Goal: Information Seeking & Learning: Learn about a topic

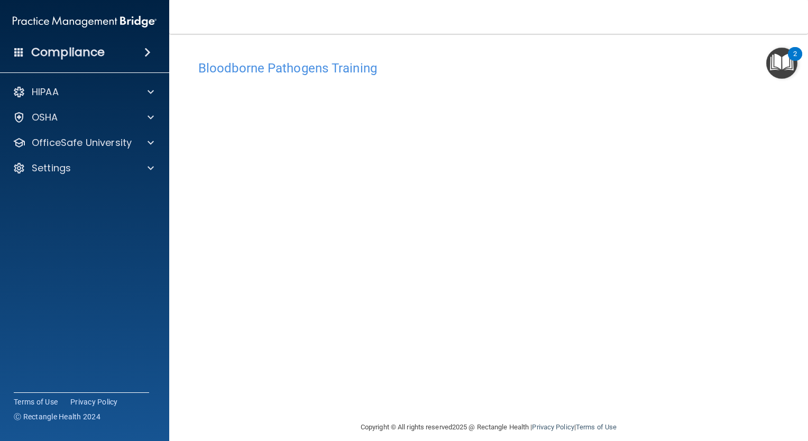
scroll to position [11, 0]
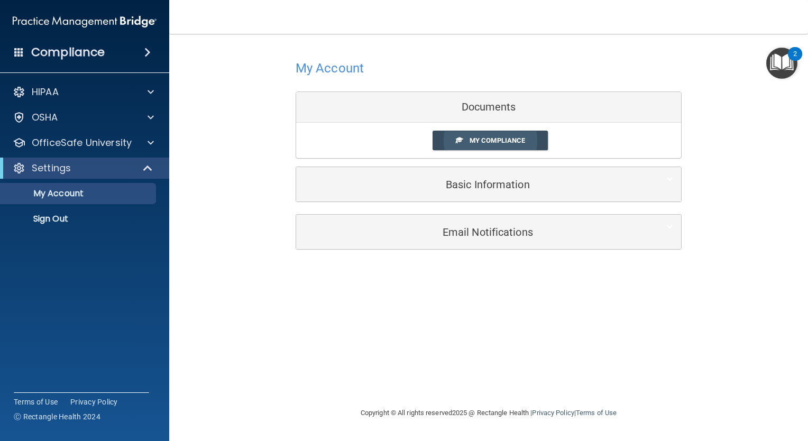
click at [480, 136] on span "My Compliance" at bounding box center [496, 140] width 55 height 8
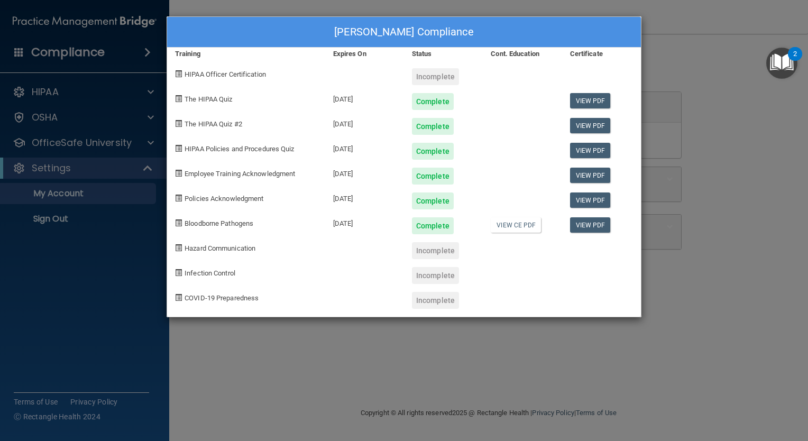
click at [176, 249] on span at bounding box center [178, 247] width 7 height 7
drag, startPoint x: 176, startPoint y: 249, endPoint x: 321, endPoint y: 277, distance: 147.9
click at [321, 277] on div "Infection Control" at bounding box center [246, 271] width 158 height 25
click at [692, 103] on div "Kareem Elshatory's Compliance Training Expires On Status Cont. Education Certif…" at bounding box center [404, 220] width 808 height 441
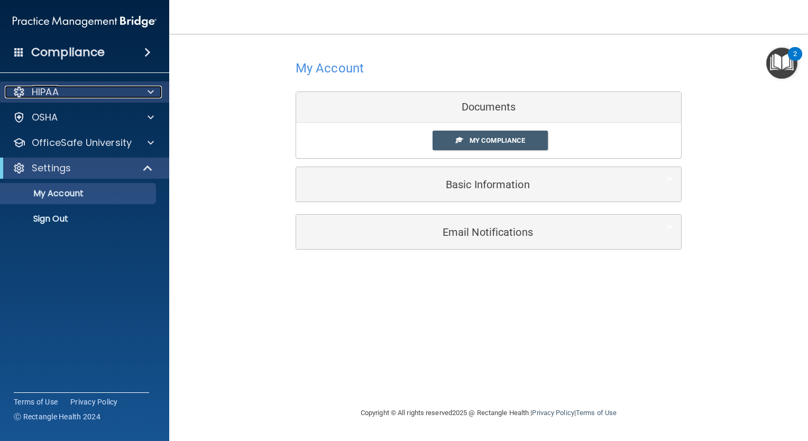
click at [63, 94] on div "HIPAA" at bounding box center [70, 92] width 131 height 13
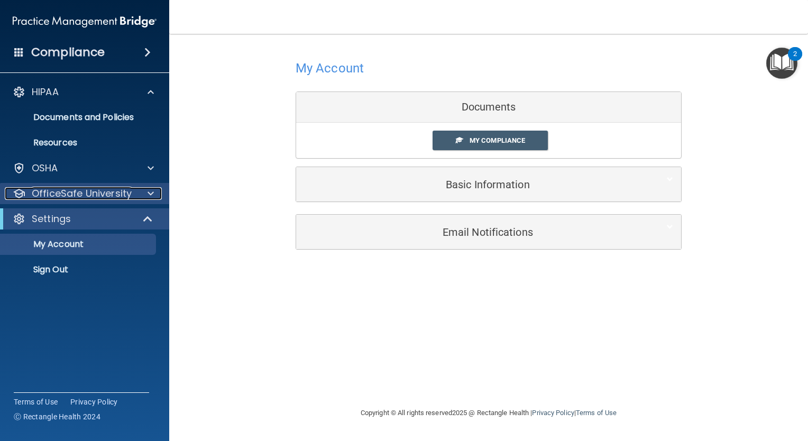
click at [72, 198] on p "OfficeSafe University" at bounding box center [82, 193] width 100 height 13
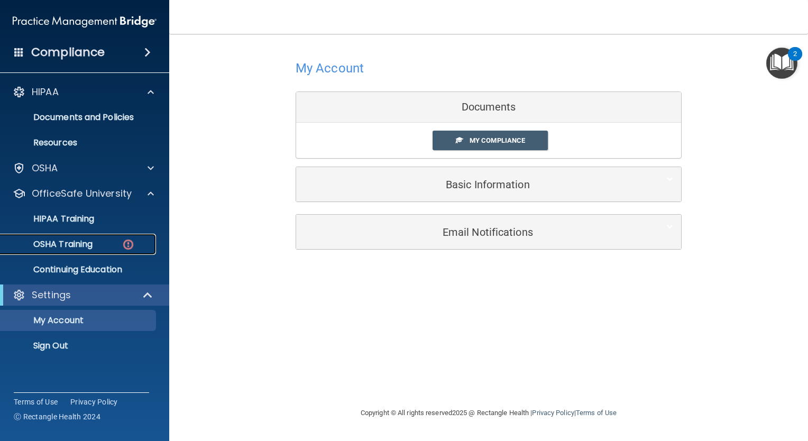
click at [64, 243] on p "OSHA Training" at bounding box center [50, 244] width 86 height 11
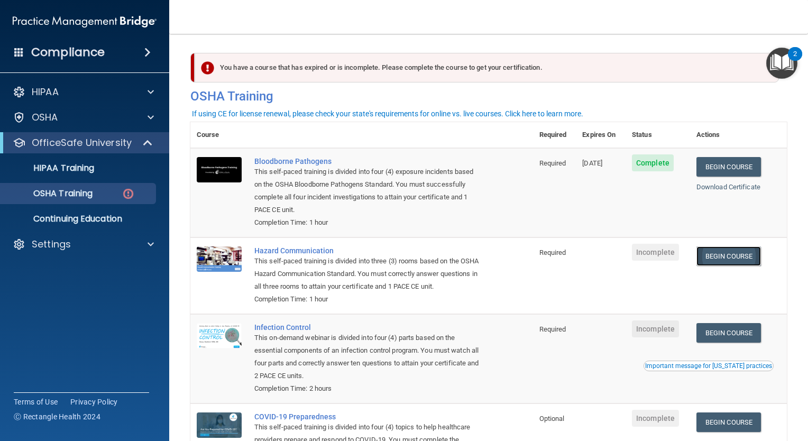
click at [736, 254] on link "Begin Course" at bounding box center [728, 256] width 64 height 20
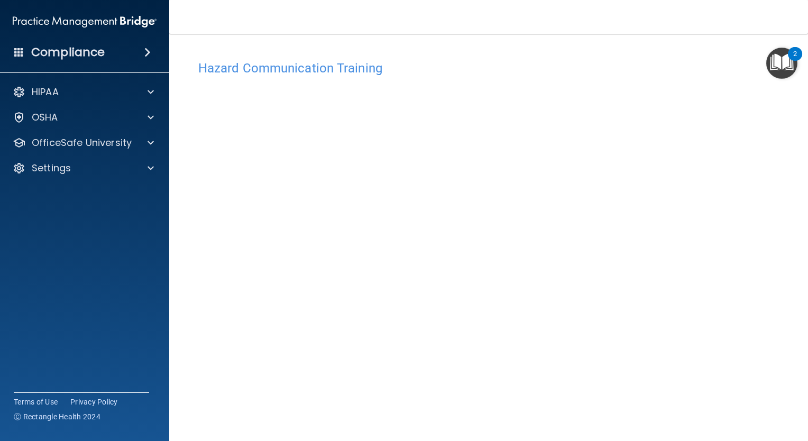
scroll to position [35, 0]
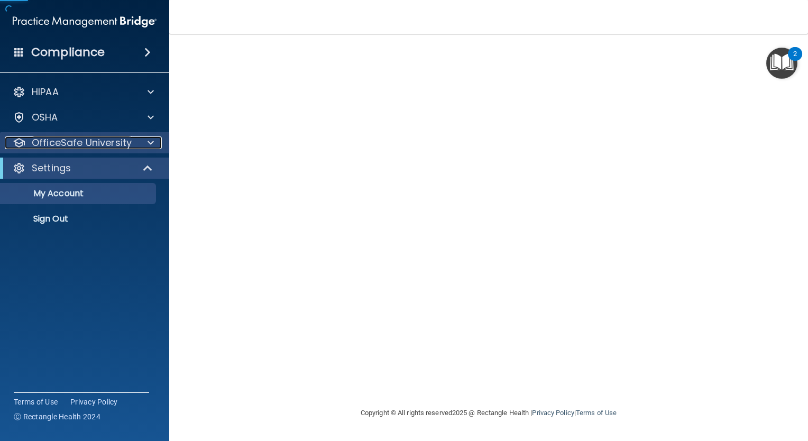
click at [45, 141] on p "OfficeSafe University" at bounding box center [82, 142] width 100 height 13
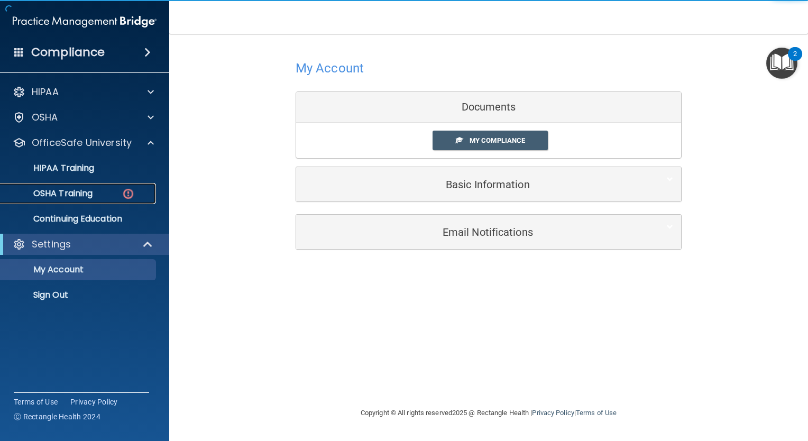
click at [55, 195] on p "OSHA Training" at bounding box center [50, 193] width 86 height 11
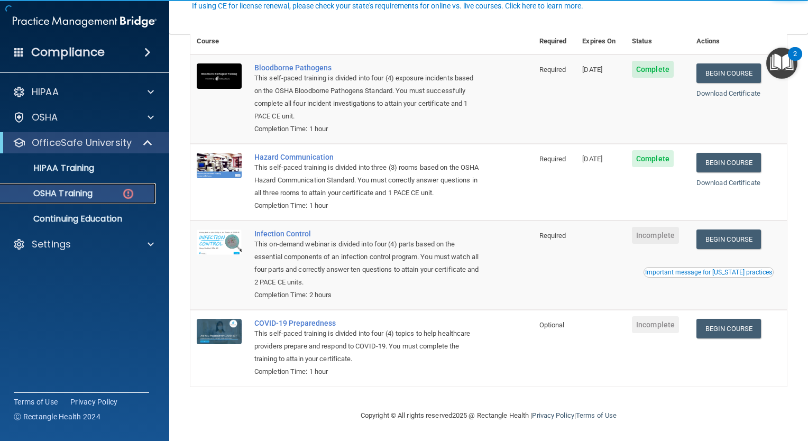
scroll to position [108, 0]
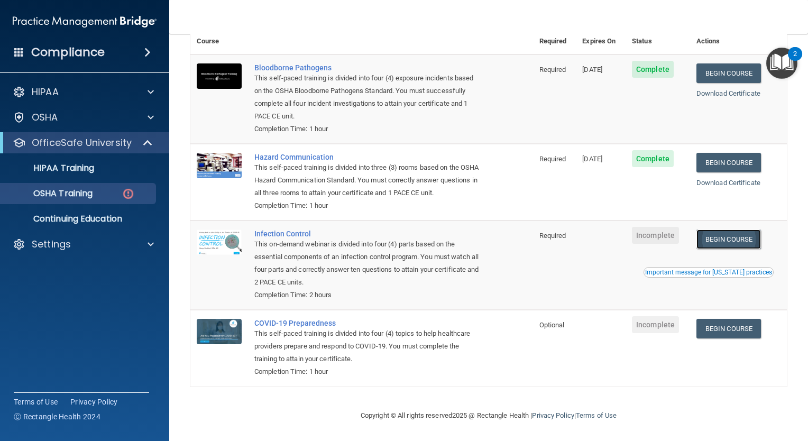
click at [727, 239] on link "Begin Course" at bounding box center [728, 239] width 64 height 20
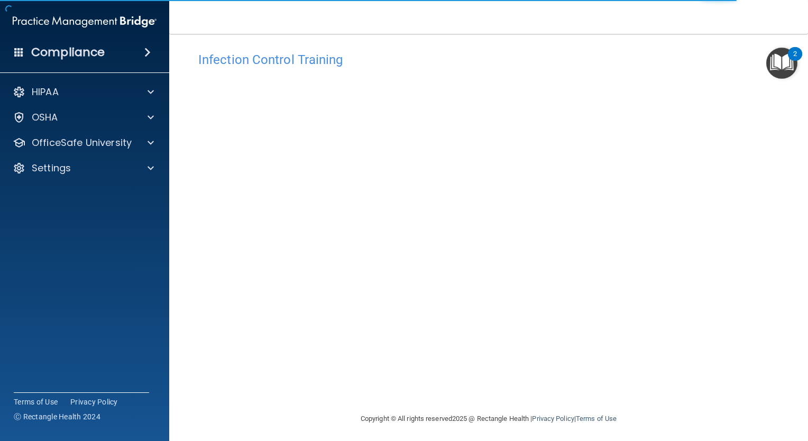
scroll to position [11, 0]
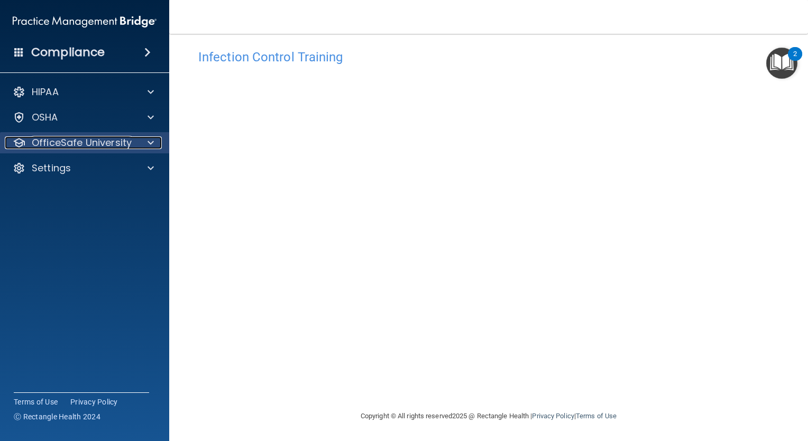
click at [65, 149] on p "OfficeSafe University" at bounding box center [82, 142] width 100 height 13
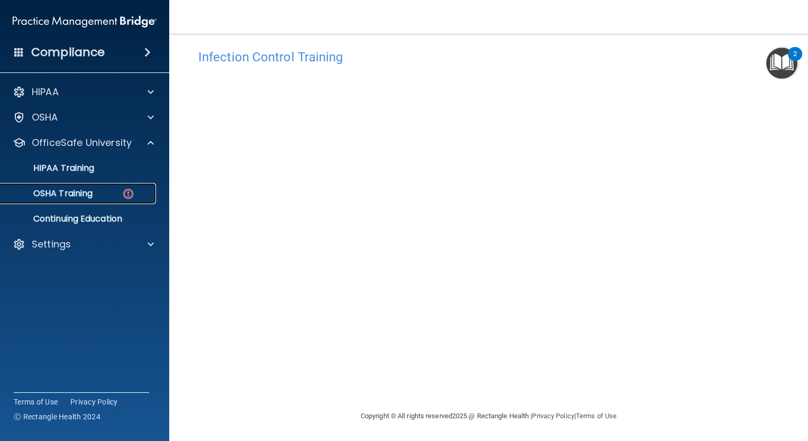
click at [84, 197] on p "OSHA Training" at bounding box center [50, 193] width 86 height 11
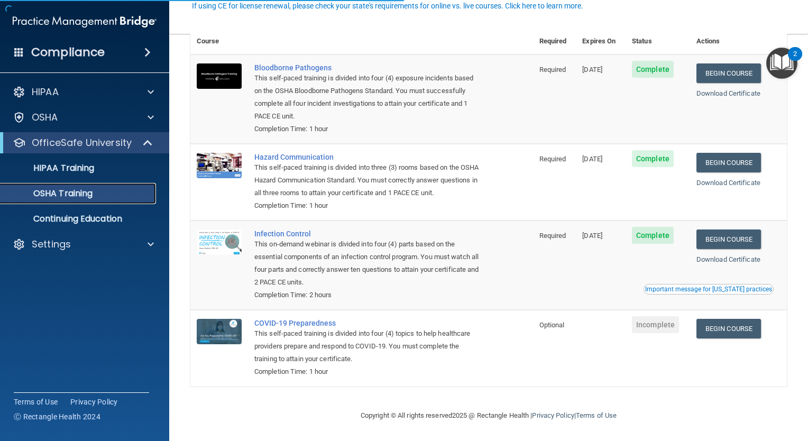
scroll to position [78, 0]
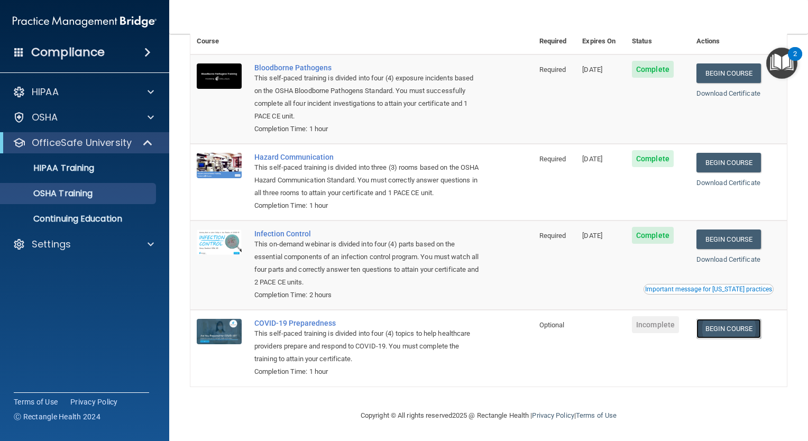
click at [739, 329] on link "Begin Course" at bounding box center [728, 329] width 64 height 20
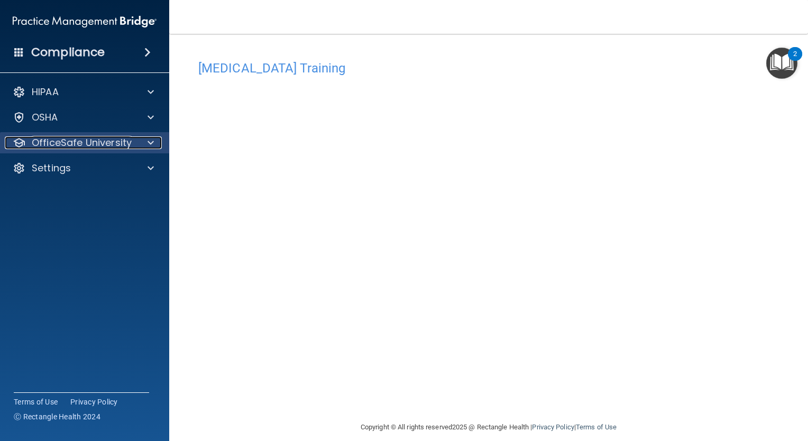
click at [124, 142] on p "OfficeSafe University" at bounding box center [82, 142] width 100 height 13
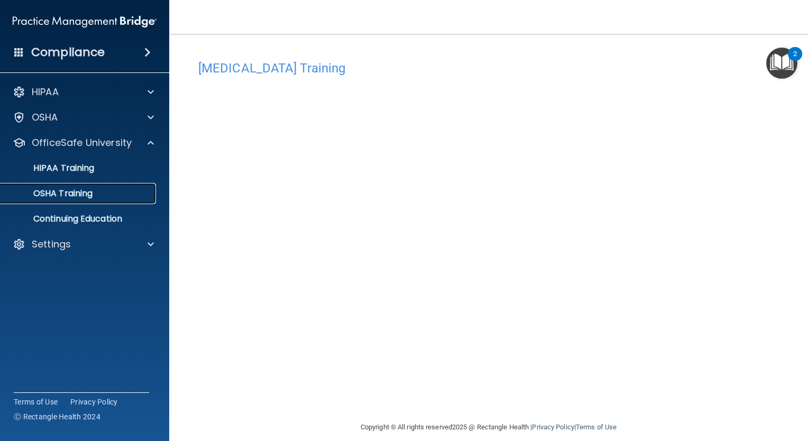
click at [77, 193] on p "OSHA Training" at bounding box center [50, 193] width 86 height 11
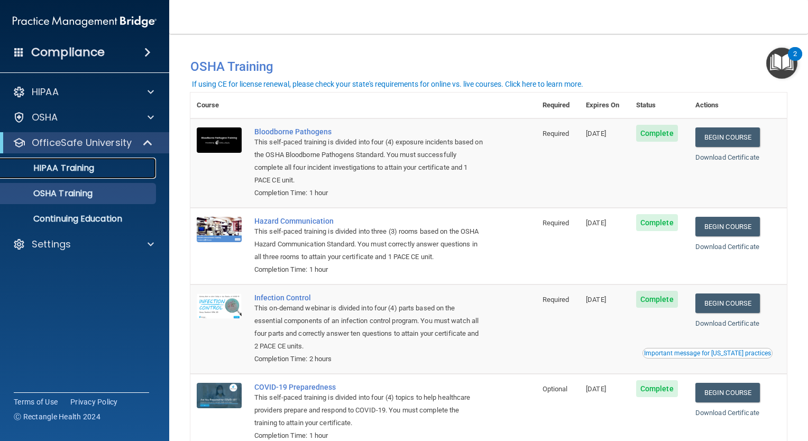
click at [82, 176] on link "HIPAA Training" at bounding box center [72, 168] width 166 height 21
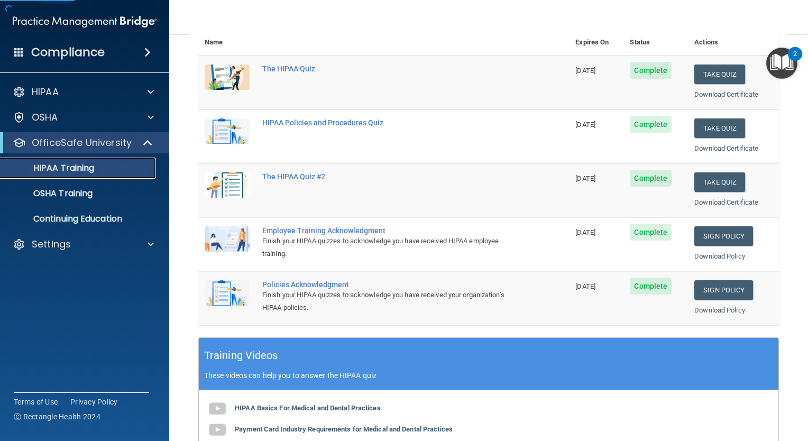
scroll to position [211, 0]
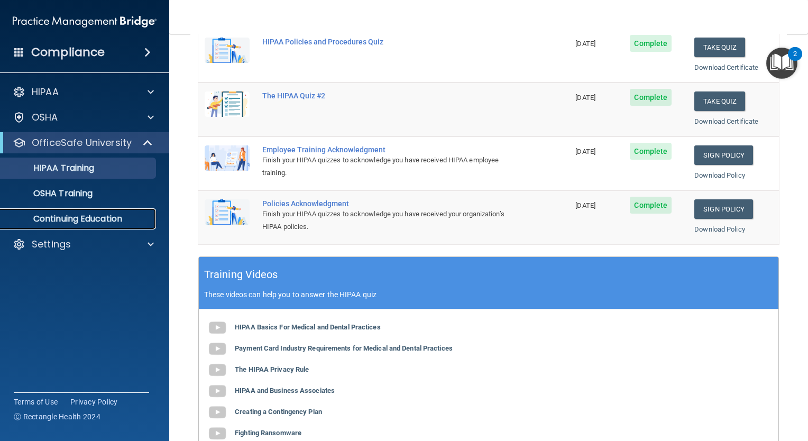
click at [68, 217] on p "Continuing Education" at bounding box center [79, 219] width 144 height 11
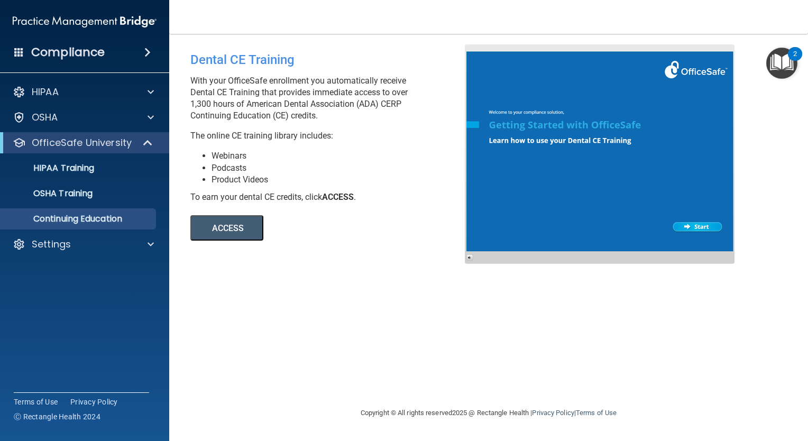
click at [706, 229] on div at bounding box center [600, 153] width 270 height 219
click at [72, 166] on p "HIPAA Training" at bounding box center [50, 168] width 87 height 11
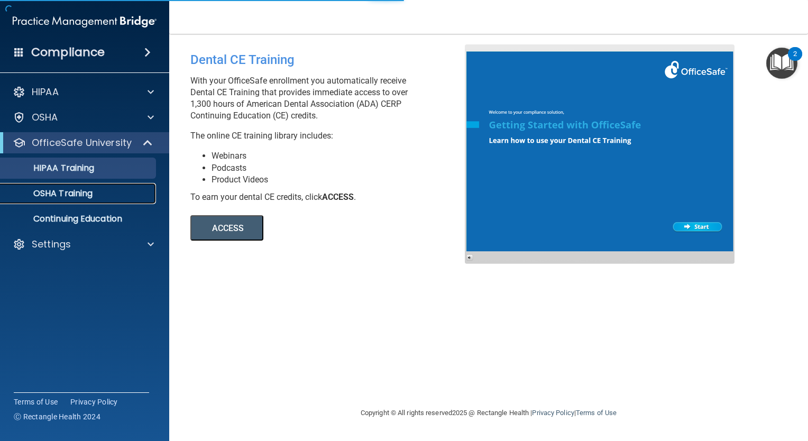
click at [84, 192] on p "OSHA Training" at bounding box center [50, 193] width 86 height 11
